Goal: Information Seeking & Learning: Learn about a topic

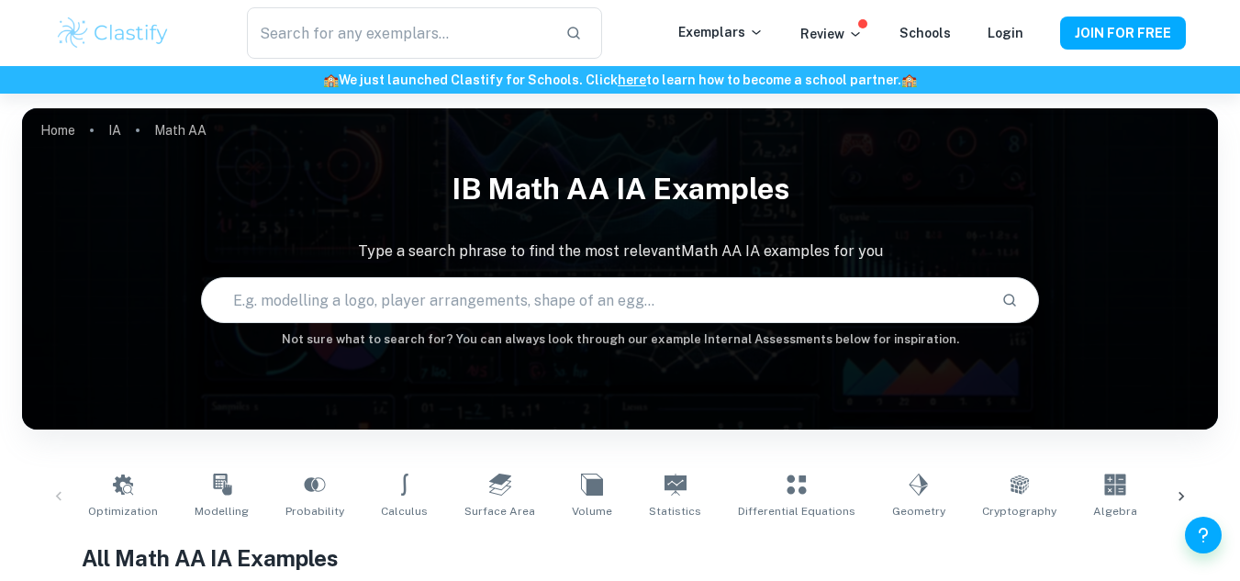
scroll to position [352, 0]
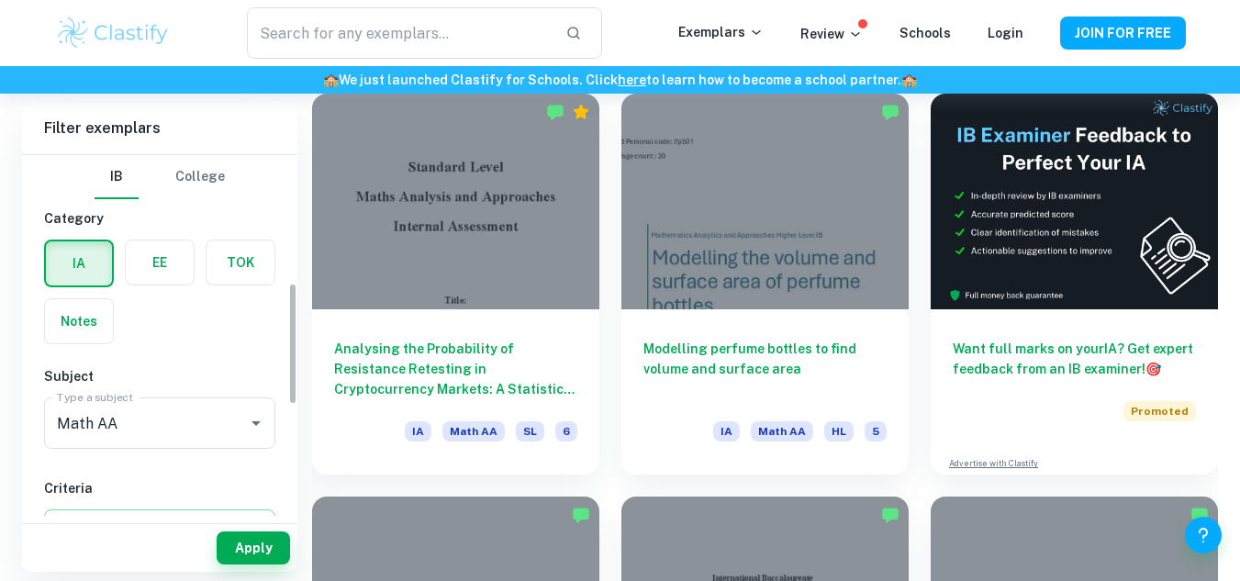
scroll to position [374, 0]
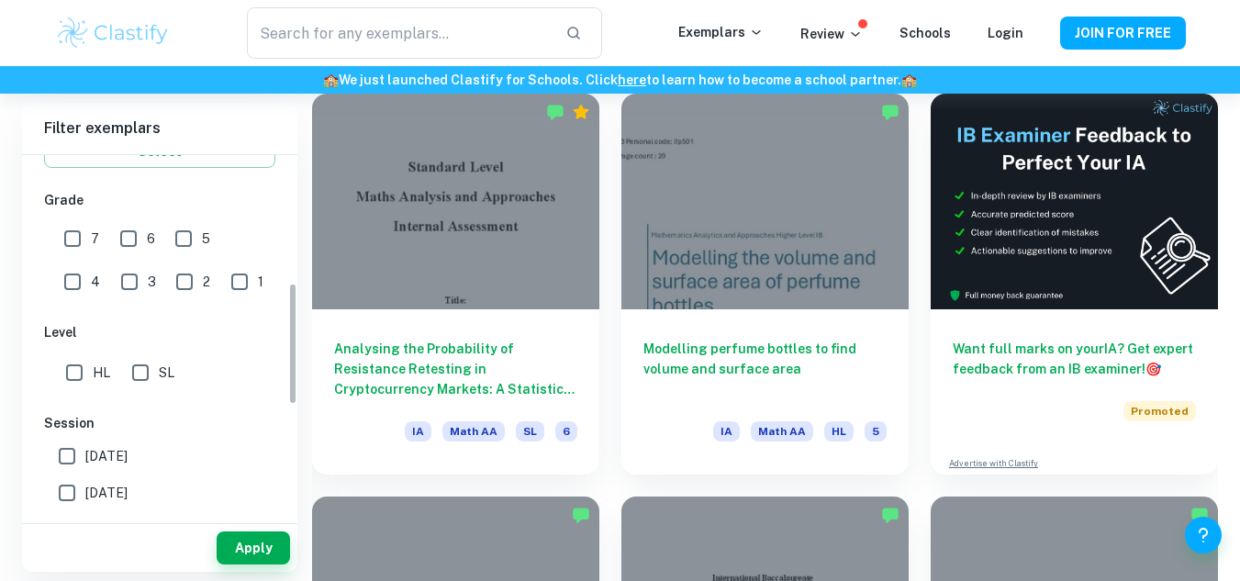
click at [79, 368] on input "HL" at bounding box center [74, 372] width 37 height 37
checkbox input "true"
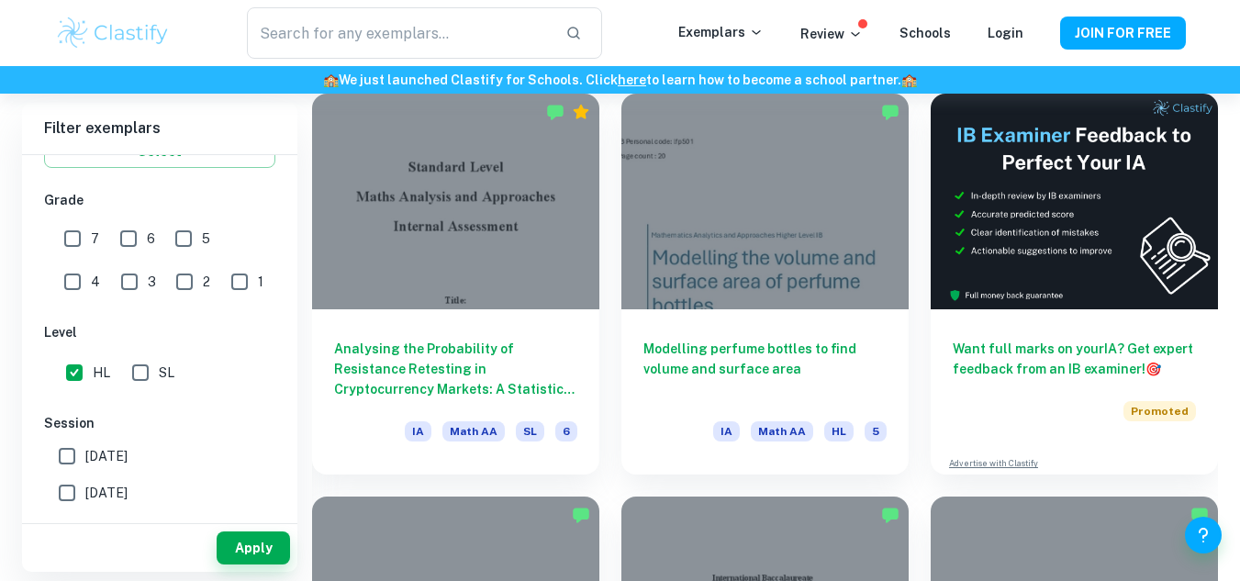
checkbox input "true"
click at [253, 546] on button "Apply" at bounding box center [253, 547] width 73 height 33
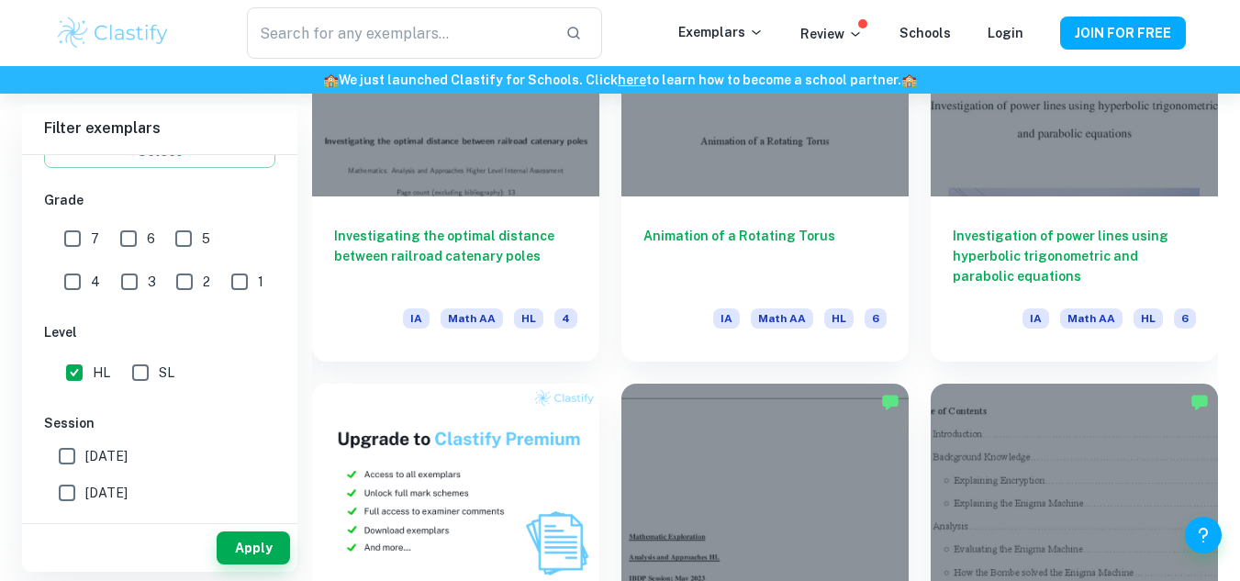
scroll to position [7516, 0]
